Goal: Task Accomplishment & Management: Manage account settings

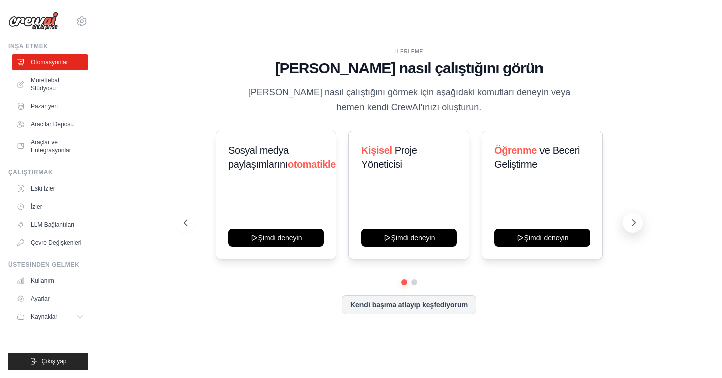
click at [634, 220] on icon at bounding box center [634, 223] width 10 height 10
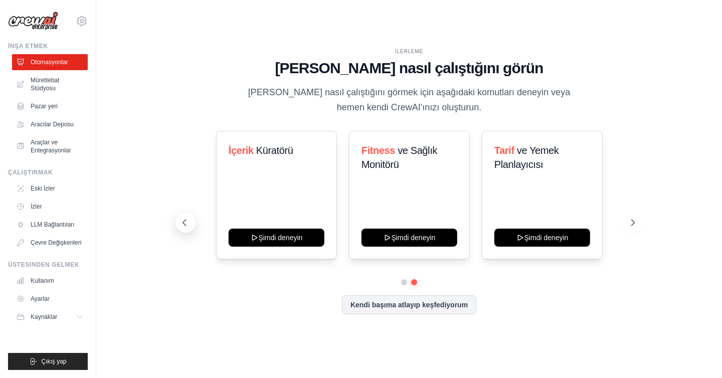
click at [184, 219] on icon at bounding box center [184, 223] width 10 height 10
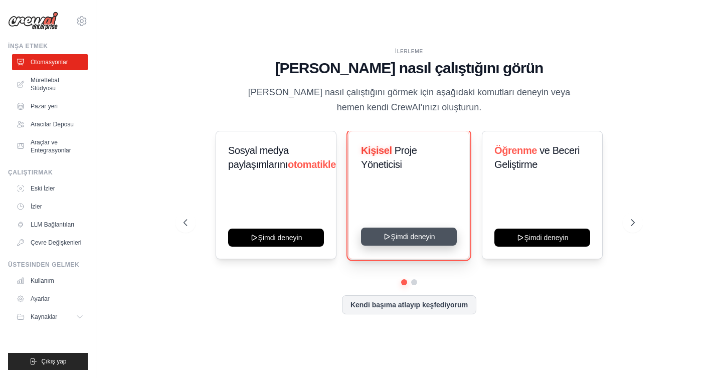
click at [401, 232] on button "Şimdi deneyin" at bounding box center [409, 237] width 96 height 18
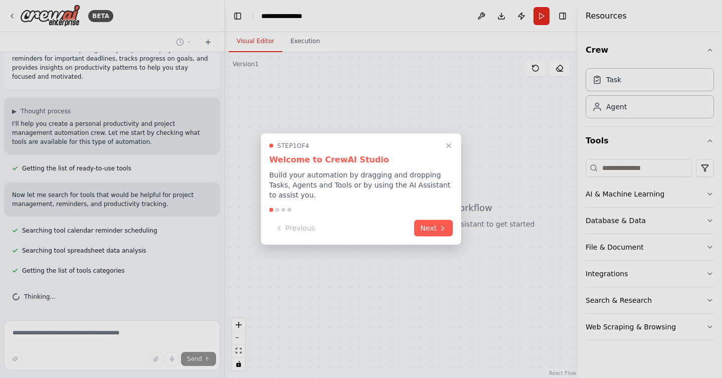
scroll to position [43, 0]
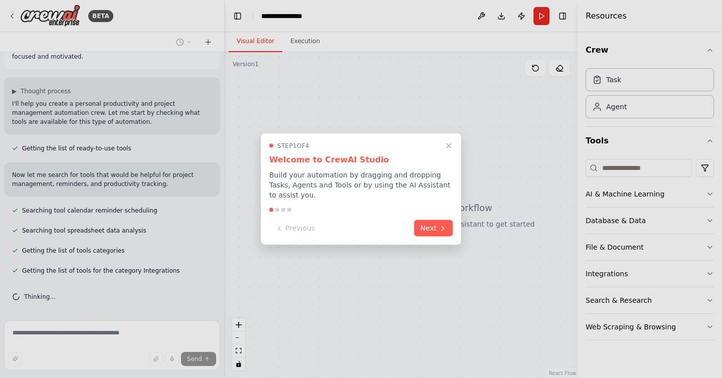
click at [313, 41] on div at bounding box center [361, 189] width 722 height 378
click at [304, 41] on div at bounding box center [361, 189] width 722 height 378
click at [437, 226] on button "Next" at bounding box center [433, 227] width 39 height 17
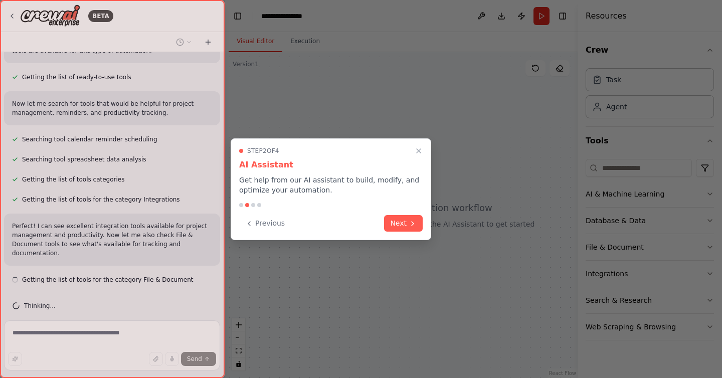
scroll to position [123, 0]
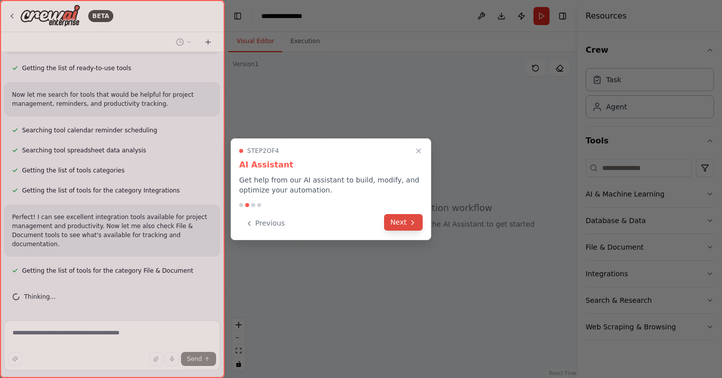
click at [413, 224] on icon at bounding box center [413, 223] width 8 height 8
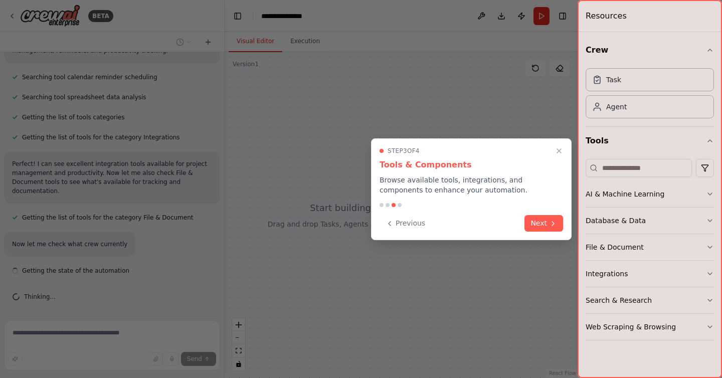
scroll to position [185, 0]
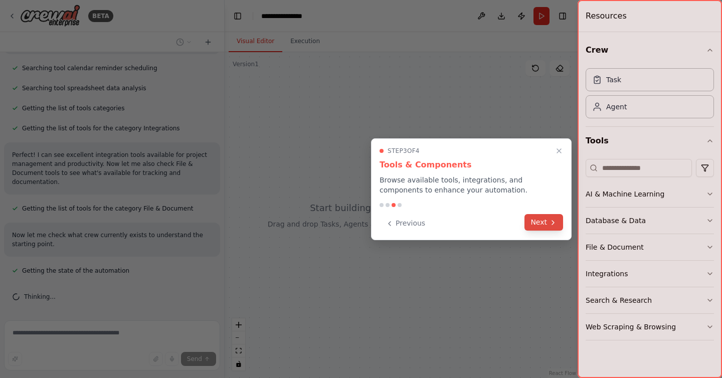
click at [539, 223] on button "Next" at bounding box center [543, 222] width 39 height 17
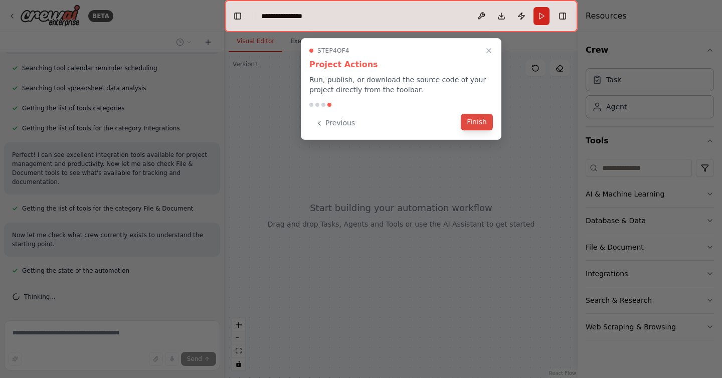
click at [473, 125] on button "Finish" at bounding box center [477, 122] width 32 height 17
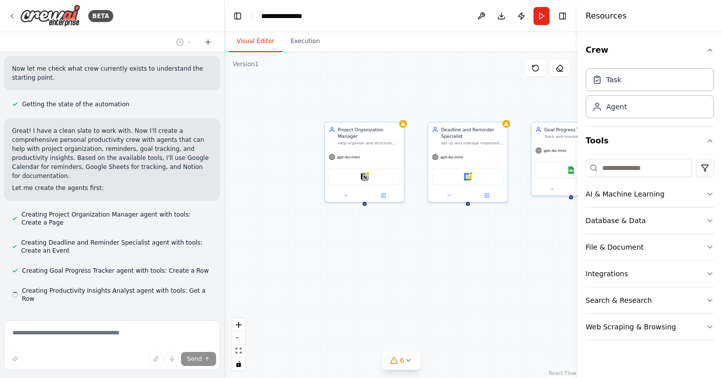
scroll to position [380, 0]
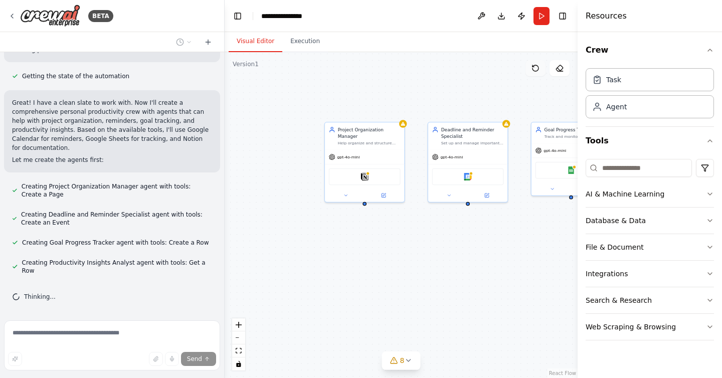
click at [539, 71] on icon at bounding box center [535, 68] width 8 height 8
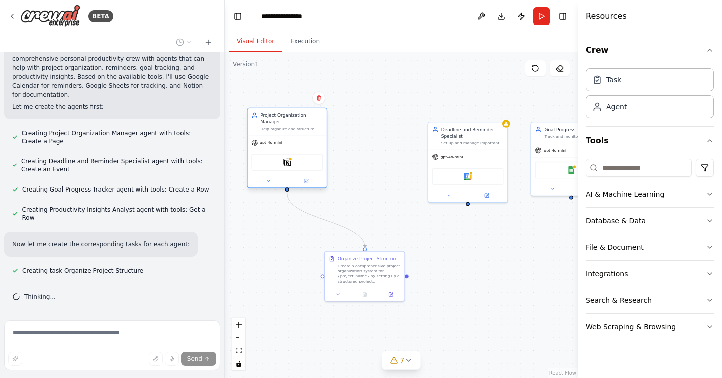
drag, startPoint x: 371, startPoint y: 158, endPoint x: 293, endPoint y: 144, distance: 80.0
click at [293, 144] on div "gpt-4o-mini" at bounding box center [287, 143] width 79 height 14
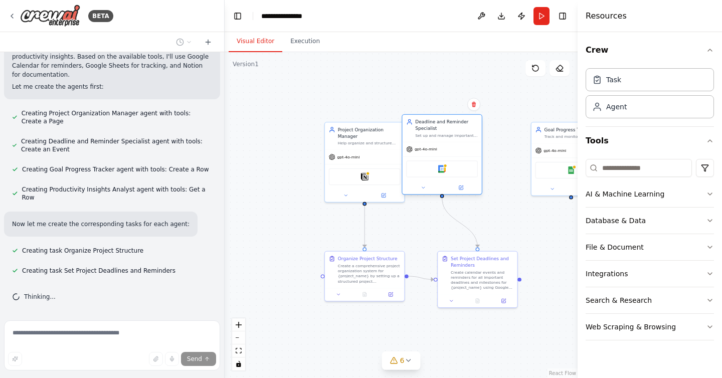
drag, startPoint x: 465, startPoint y: 142, endPoint x: 437, endPoint y: 133, distance: 29.5
click at [437, 133] on div "Set up and manage important deadlines and reminders using {calendar_system} to …" at bounding box center [446, 135] width 63 height 5
click at [532, 71] on icon at bounding box center [535, 68] width 8 height 8
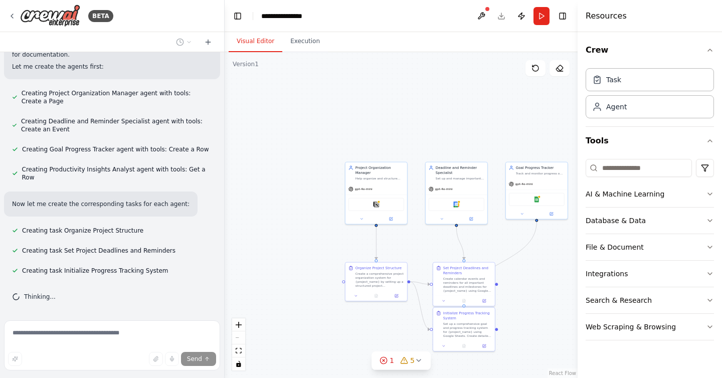
scroll to position [501, 0]
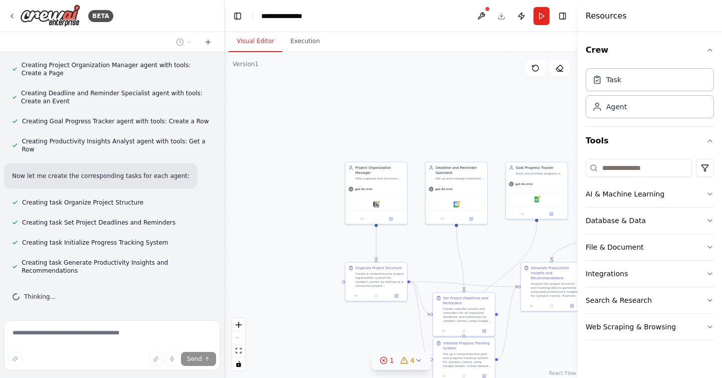
click at [415, 362] on icon at bounding box center [419, 360] width 8 height 8
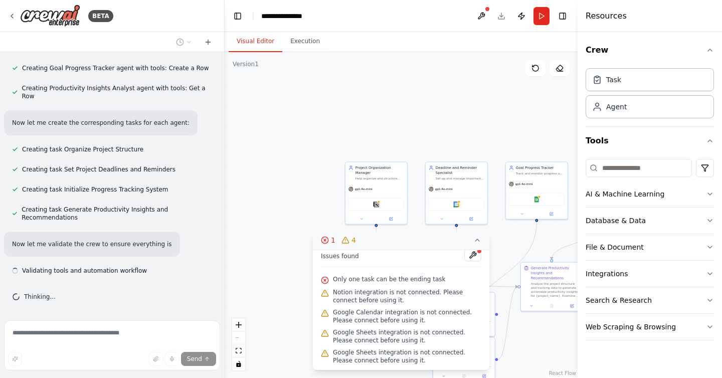
scroll to position [563, 0]
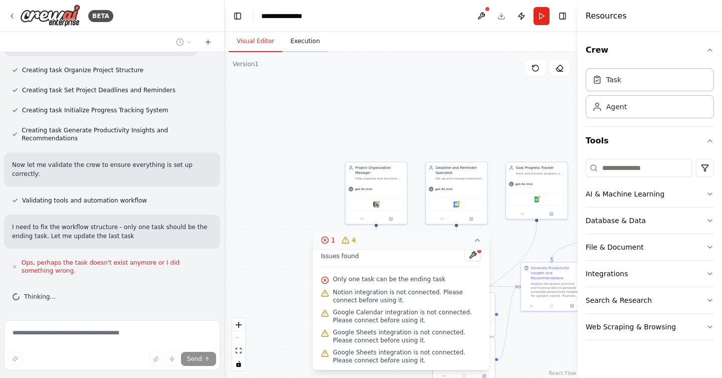
click at [304, 42] on button "Execution" at bounding box center [305, 41] width 46 height 21
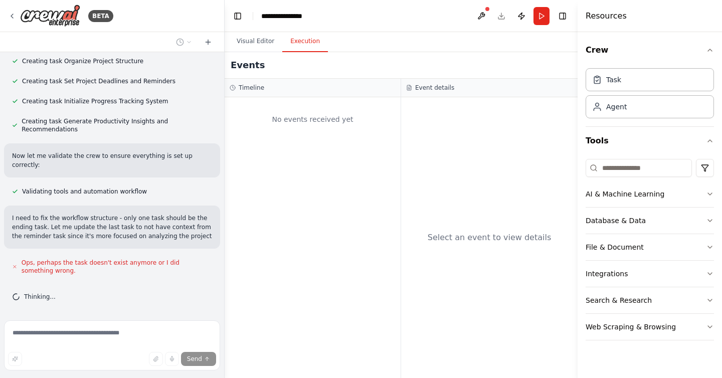
scroll to position [652, 0]
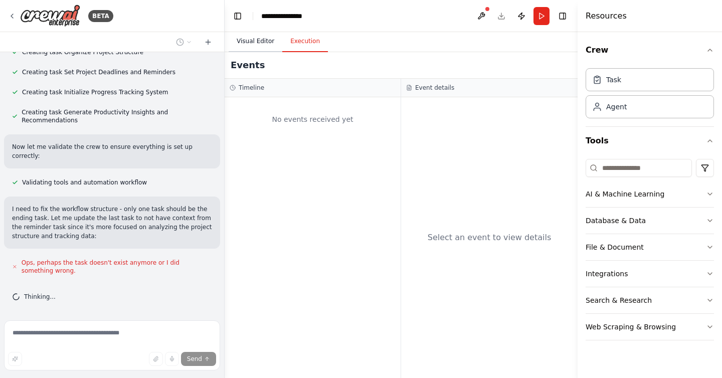
click at [243, 42] on button "Visual Editor" at bounding box center [256, 41] width 54 height 21
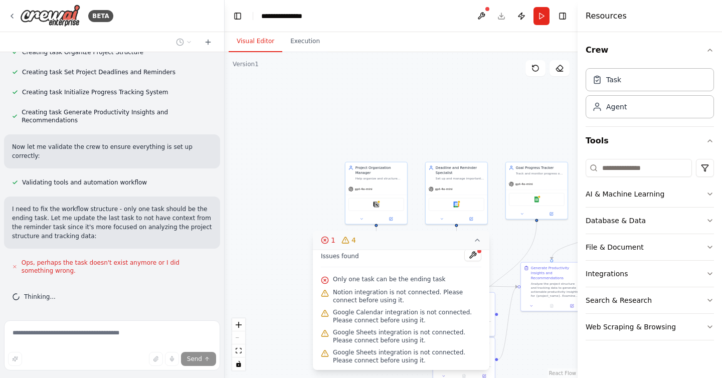
scroll to position [705, 0]
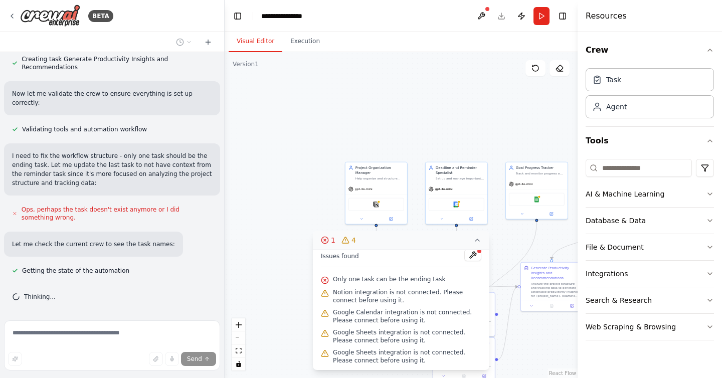
click at [477, 241] on icon at bounding box center [477, 240] width 8 height 8
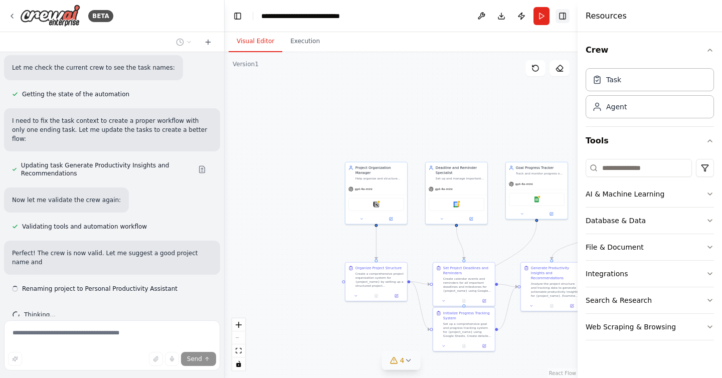
scroll to position [890, 0]
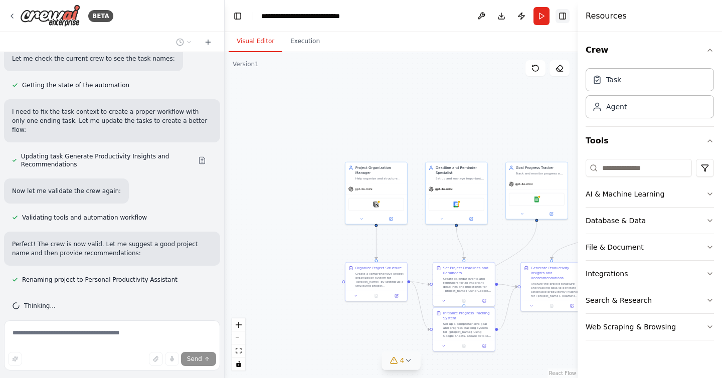
click at [563, 18] on button "Toggle Right Sidebar" at bounding box center [562, 16] width 14 height 14
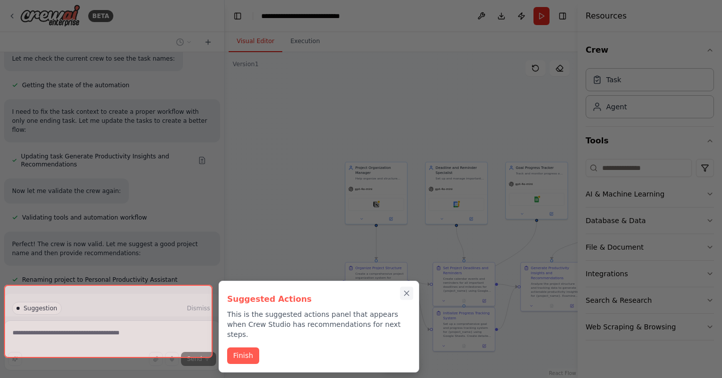
click at [406, 297] on icon "Close walkthrough" at bounding box center [406, 293] width 9 height 9
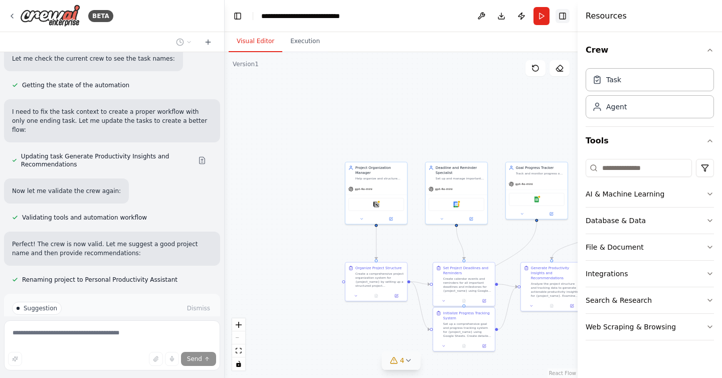
click at [562, 16] on button "Toggle Right Sidebar" at bounding box center [562, 16] width 14 height 14
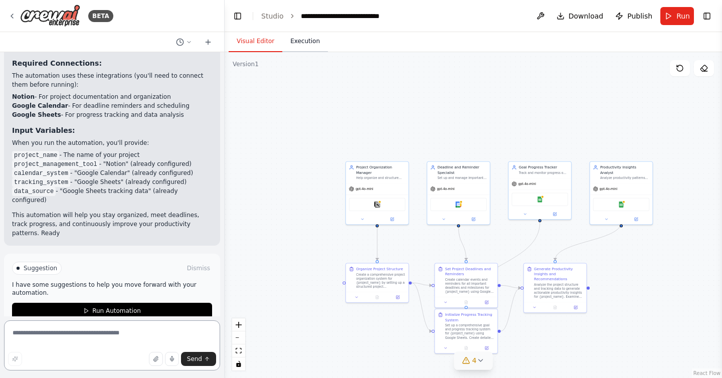
scroll to position [1371, 0]
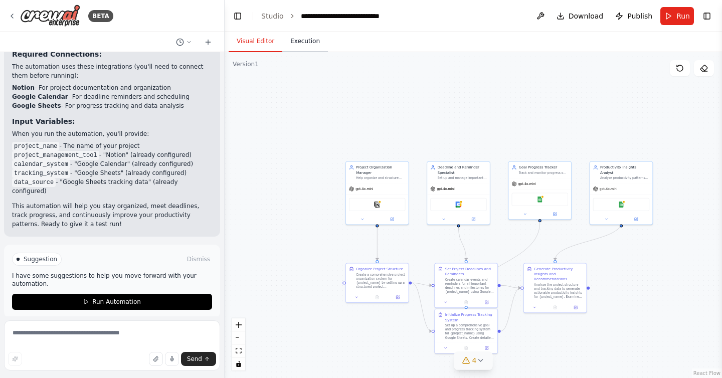
click at [308, 43] on button "Execution" at bounding box center [305, 41] width 46 height 21
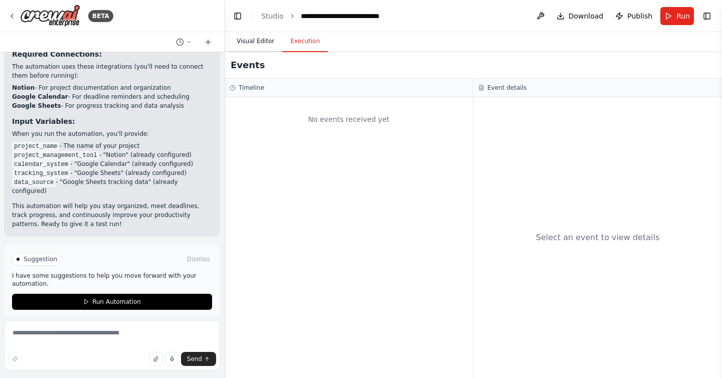
click at [257, 44] on button "Visual Editor" at bounding box center [256, 41] width 54 height 21
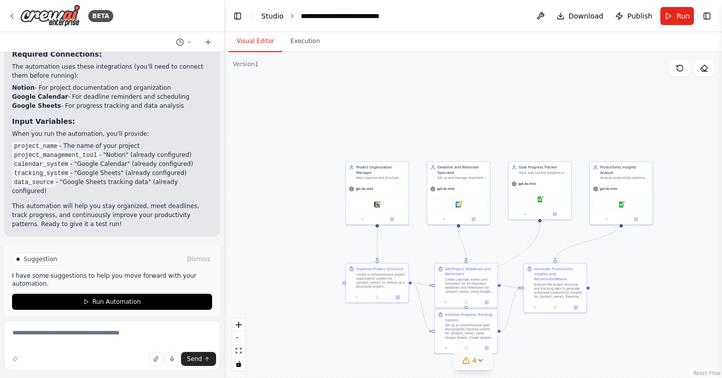
click at [277, 14] on link "Studio" at bounding box center [272, 16] width 23 height 8
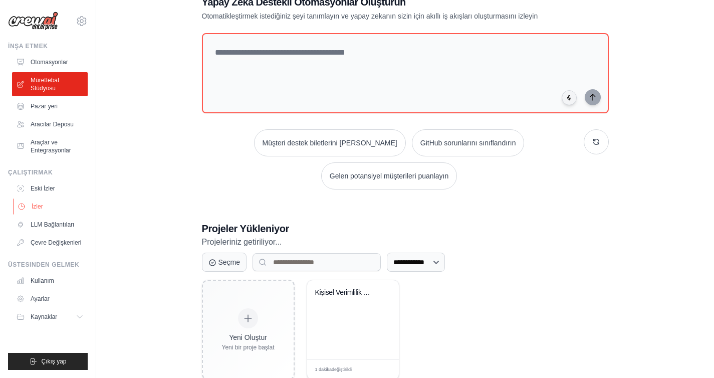
scroll to position [59, 0]
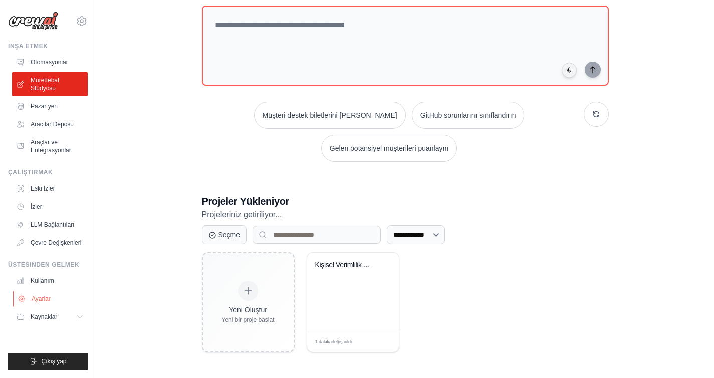
click at [54, 301] on link "Ayarlar" at bounding box center [51, 299] width 76 height 16
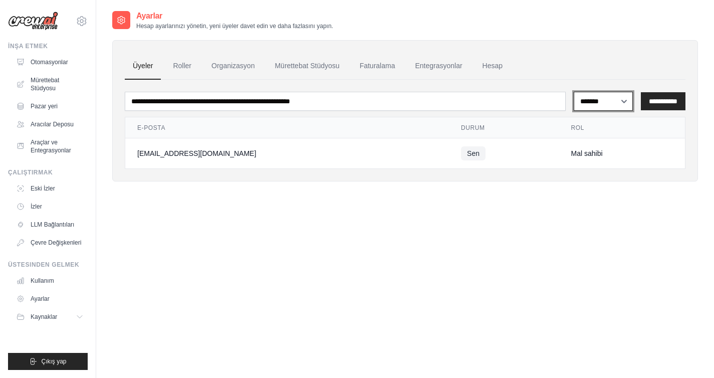
click at [604, 98] on select "**********" at bounding box center [603, 101] width 59 height 19
click at [172, 70] on link "Roller" at bounding box center [182, 66] width 35 height 27
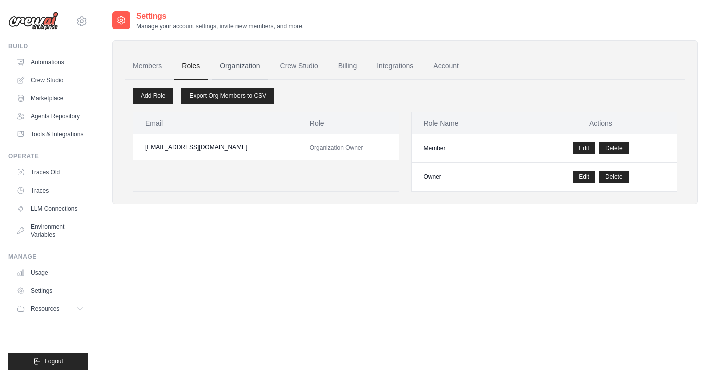
click at [245, 70] on link "Organization" at bounding box center [240, 66] width 56 height 27
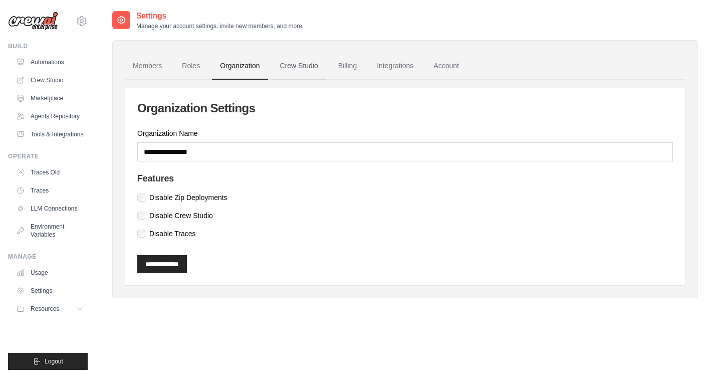
click at [291, 67] on link "Crew Studio" at bounding box center [299, 66] width 54 height 27
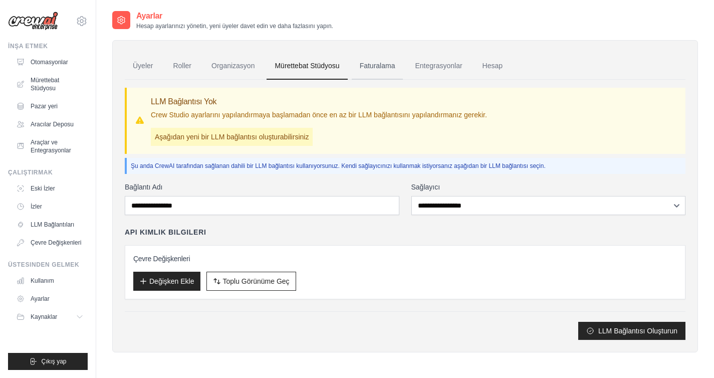
click at [390, 69] on font "Faturalama" at bounding box center [378, 66] width 36 height 8
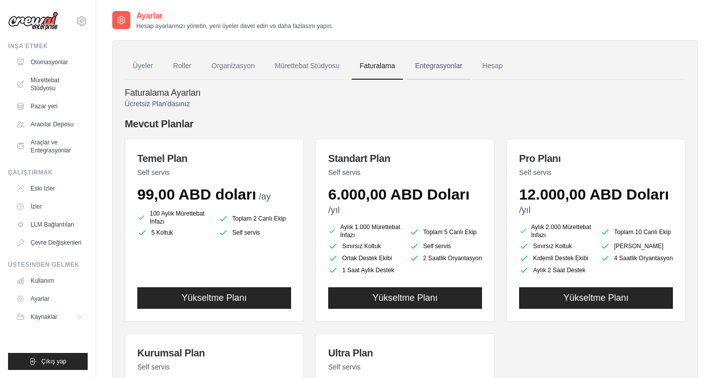
click at [436, 69] on font "Entegrasyonlar" at bounding box center [438, 66] width 47 height 8
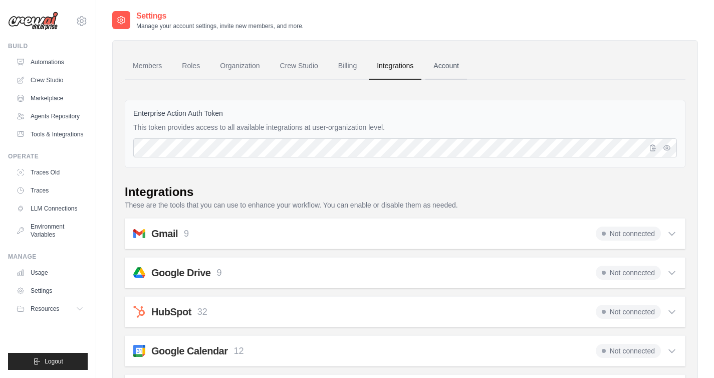
click at [440, 71] on link "Account" at bounding box center [447, 66] width 42 height 27
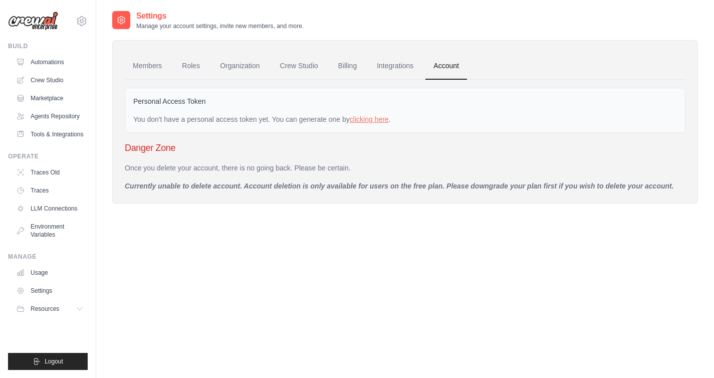
scroll to position [20, 0]
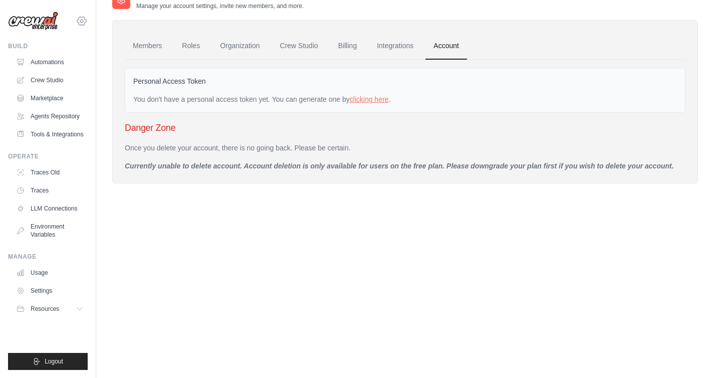
click at [81, 19] on icon at bounding box center [82, 21] width 12 height 12
click at [109, 59] on span "Settings" at bounding box center [124, 62] width 79 height 10
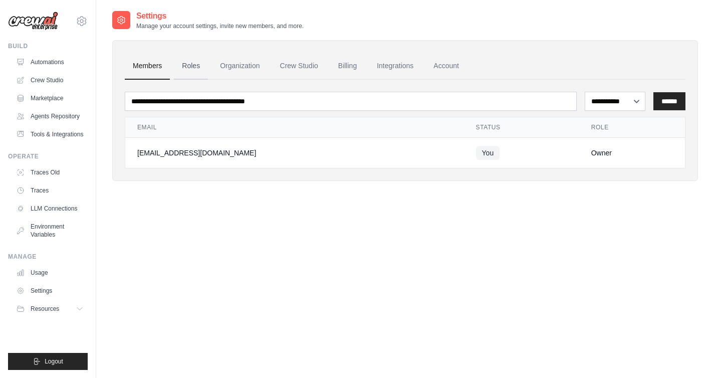
click at [195, 65] on link "Roles" at bounding box center [191, 66] width 34 height 27
